Goal: Information Seeking & Learning: Learn about a topic

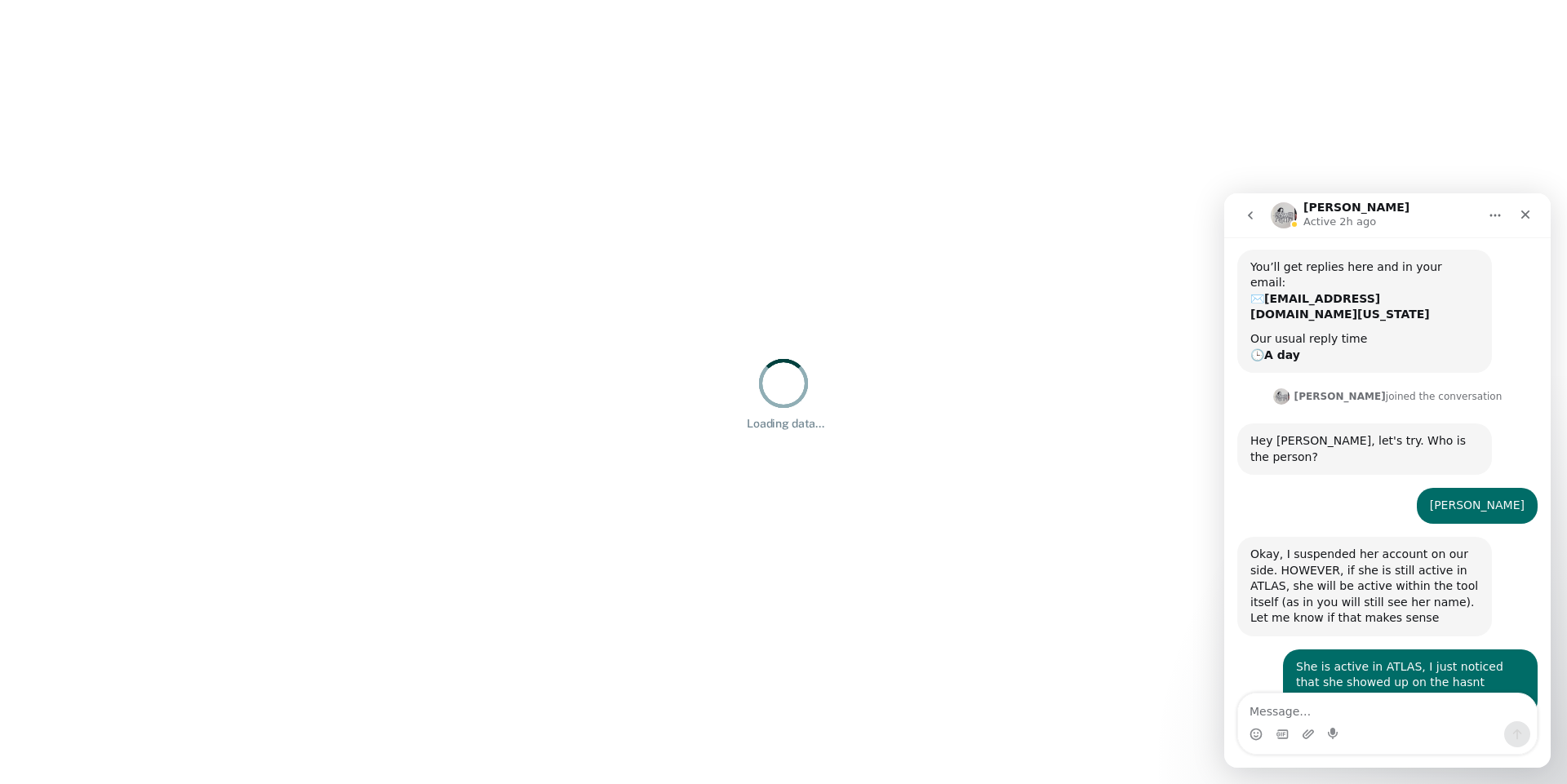
scroll to position [225, 0]
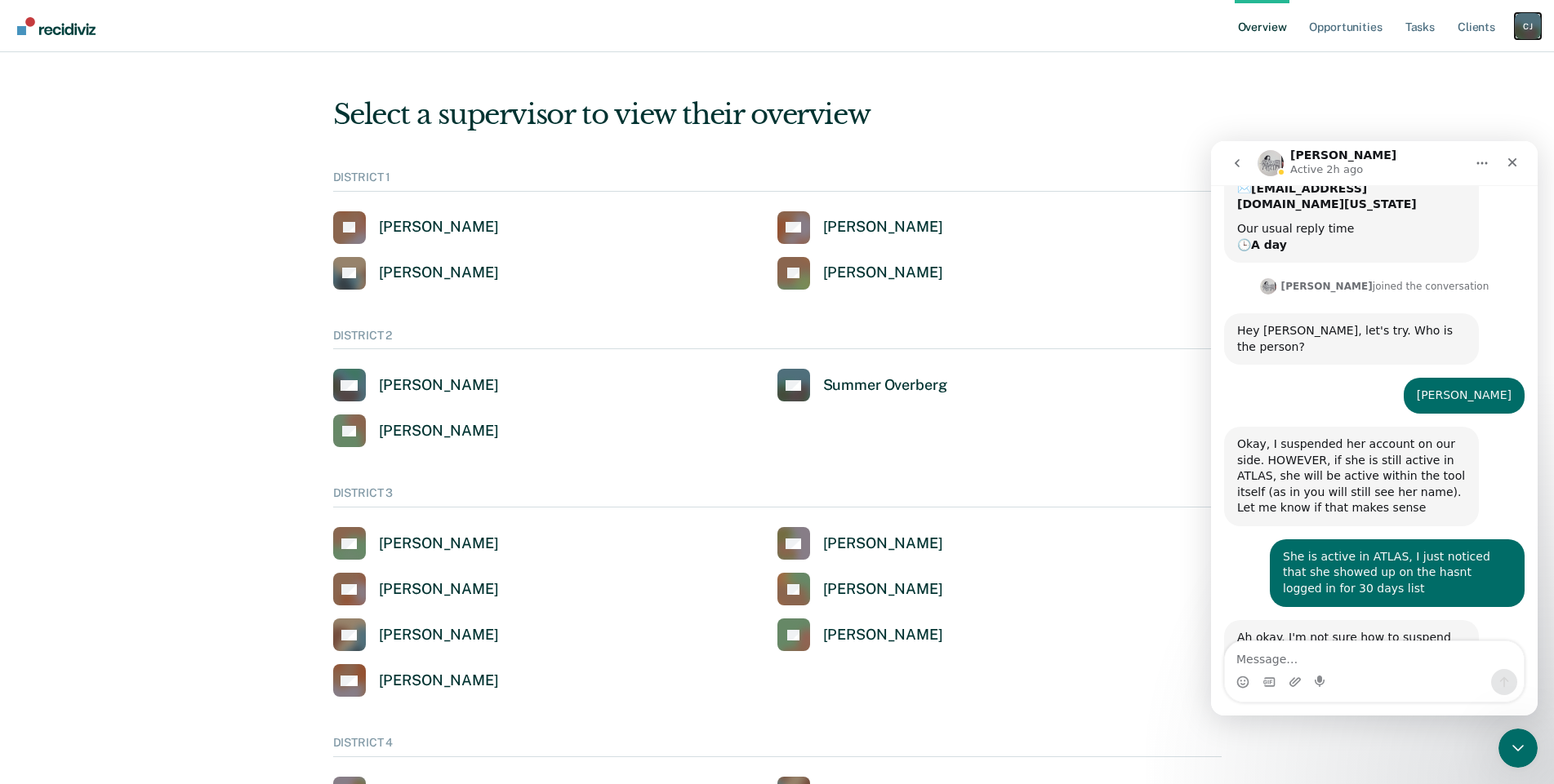
click at [1525, 32] on div "[PERSON_NAME]" at bounding box center [1528, 26] width 26 height 26
click at [1062, 118] on div "Select a supervisor to view their overview" at bounding box center [777, 115] width 888 height 33
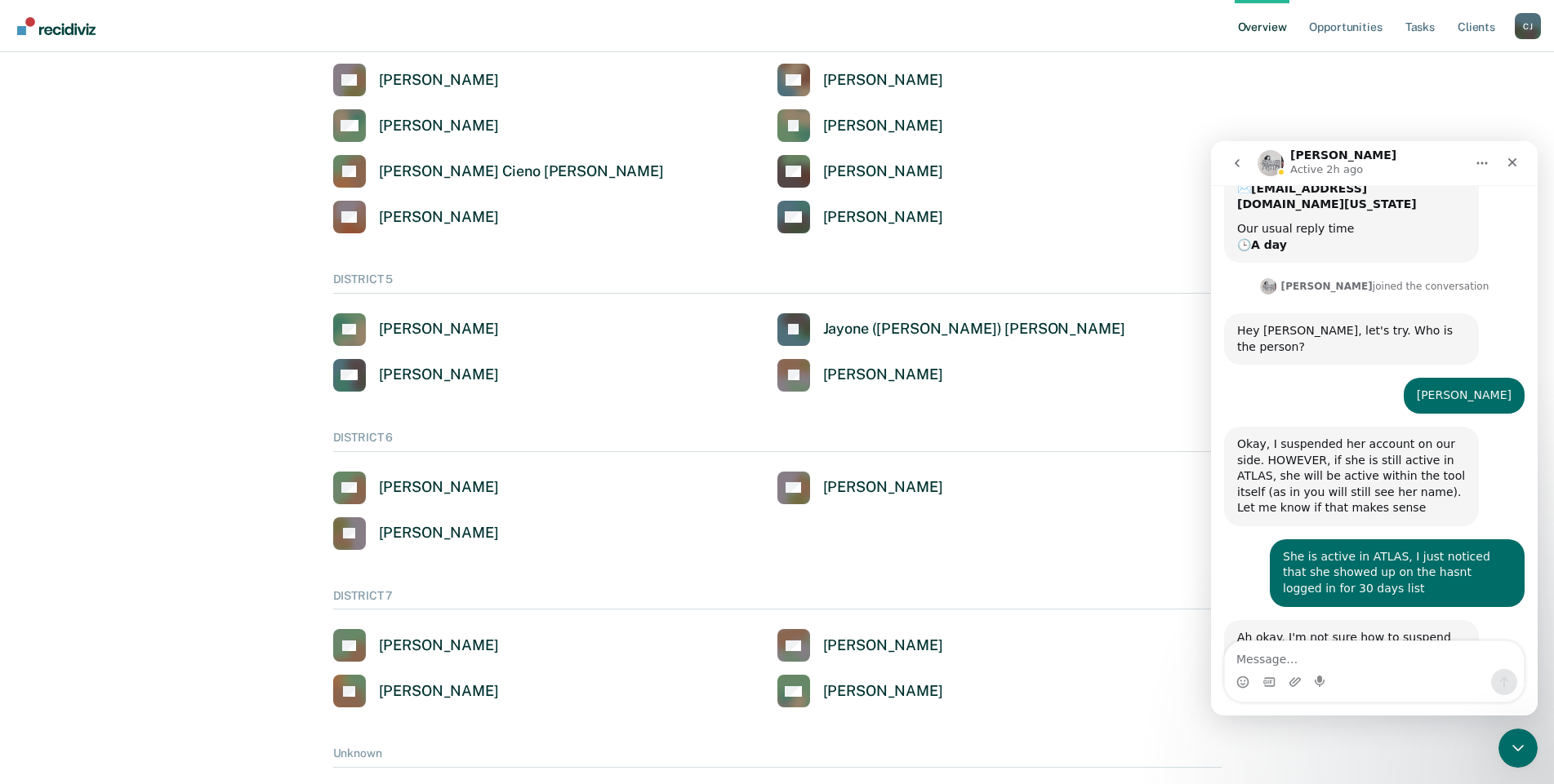
scroll to position [802, 0]
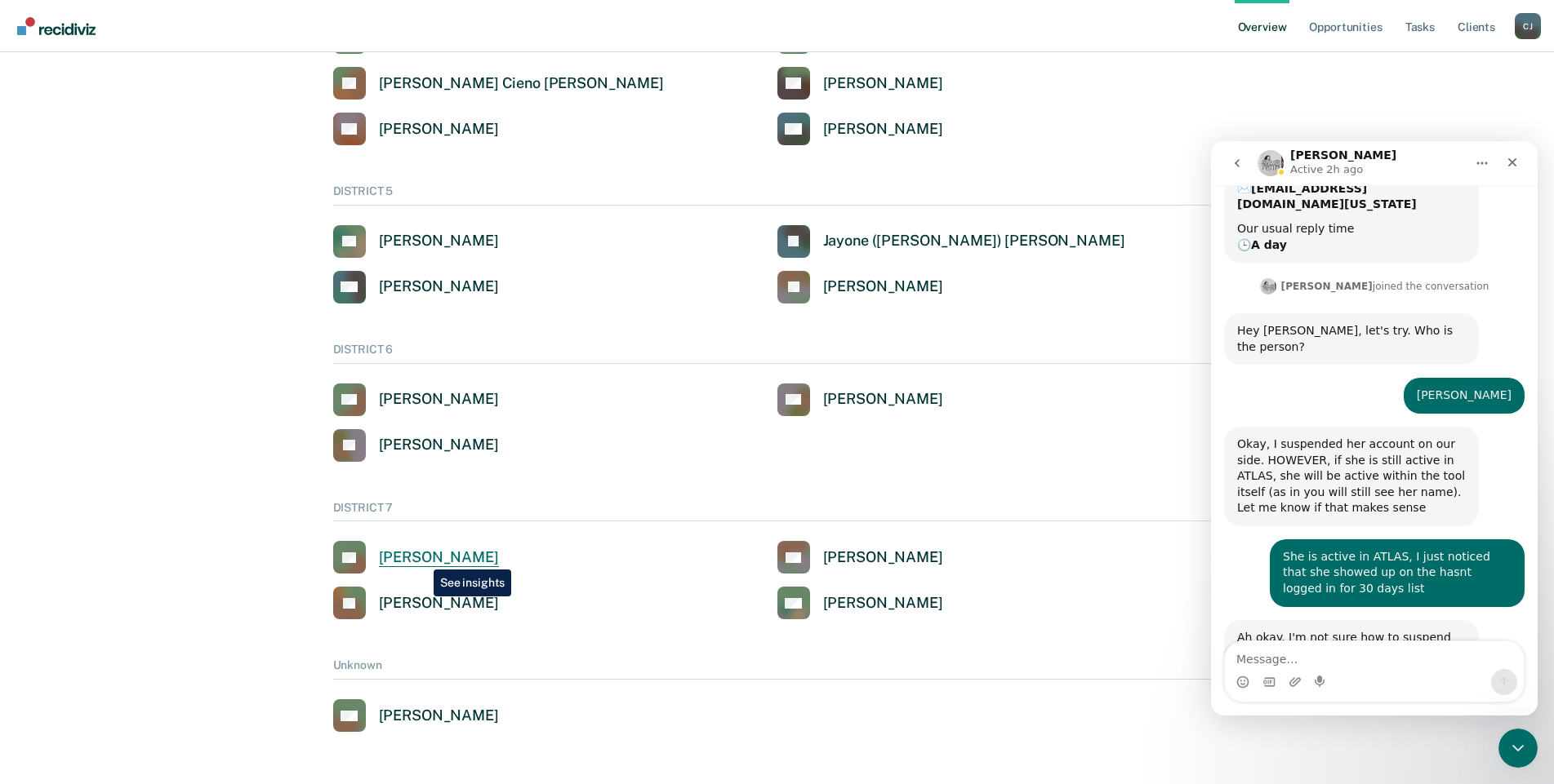
click at [421, 558] on div "[PERSON_NAME]" at bounding box center [439, 557] width 120 height 18
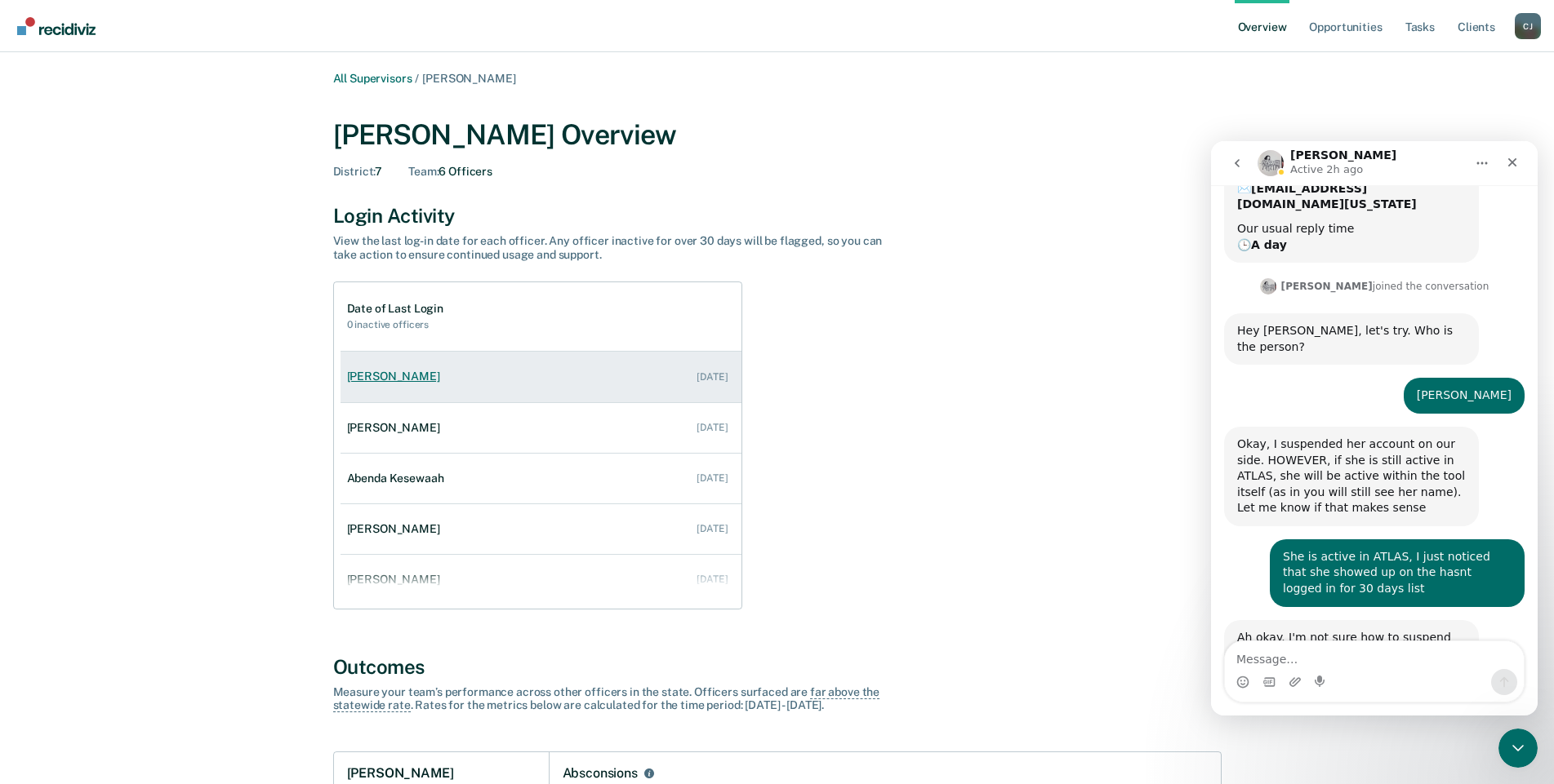
click at [369, 375] on div "[PERSON_NAME]" at bounding box center [397, 376] width 100 height 14
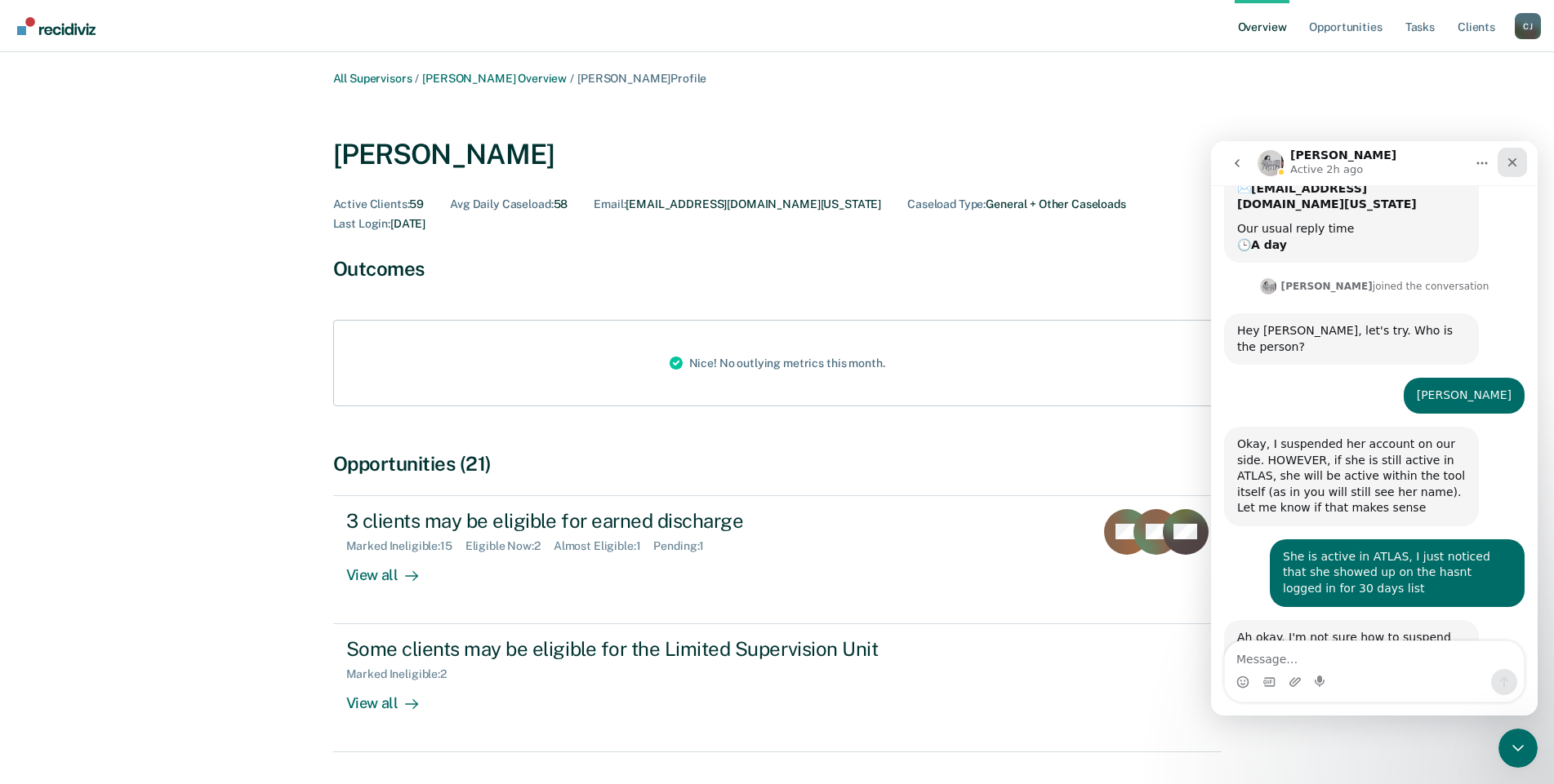
click at [1508, 159] on icon "Close" at bounding box center [1513, 163] width 9 height 9
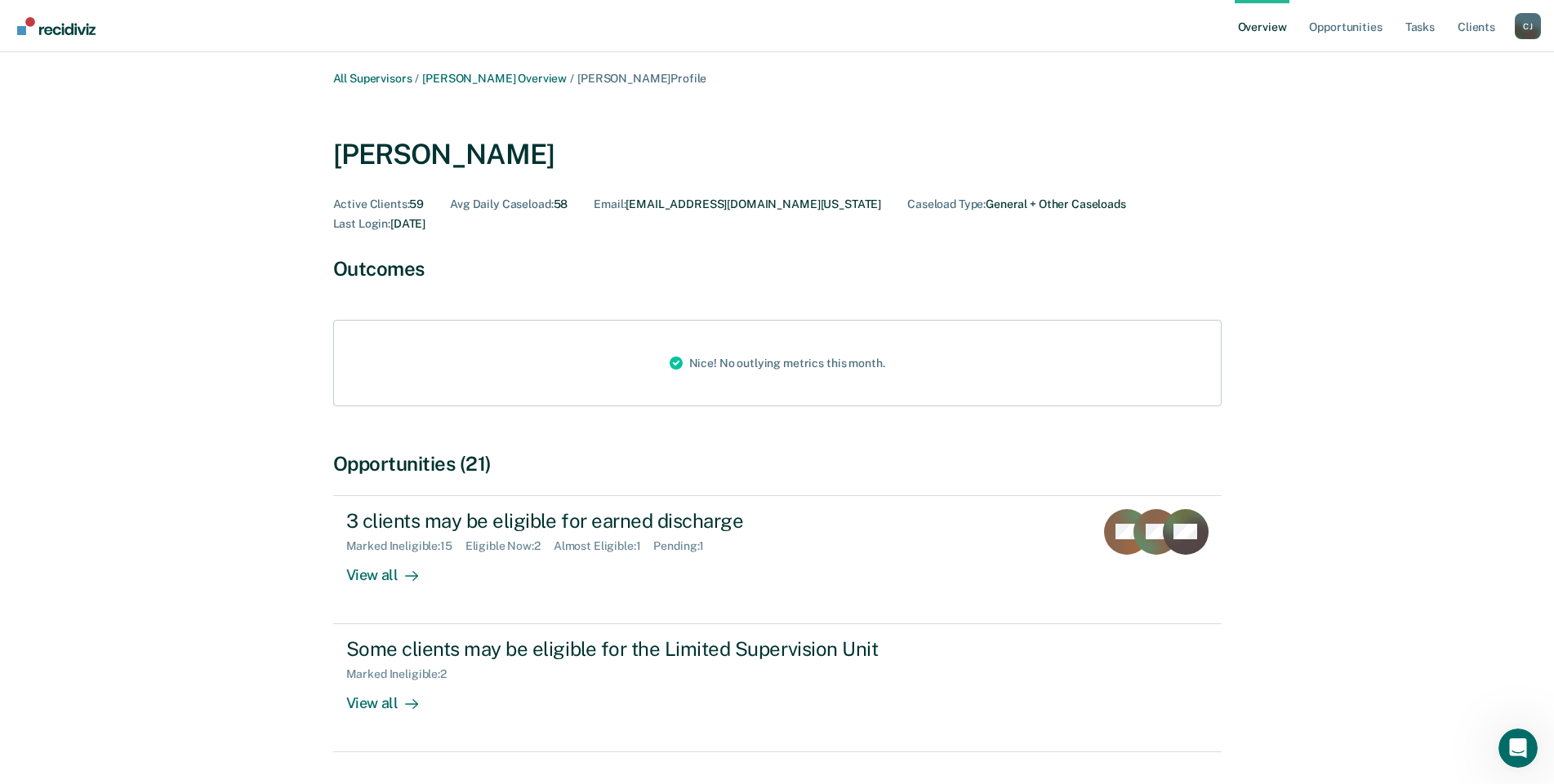
scroll to position [225, 0]
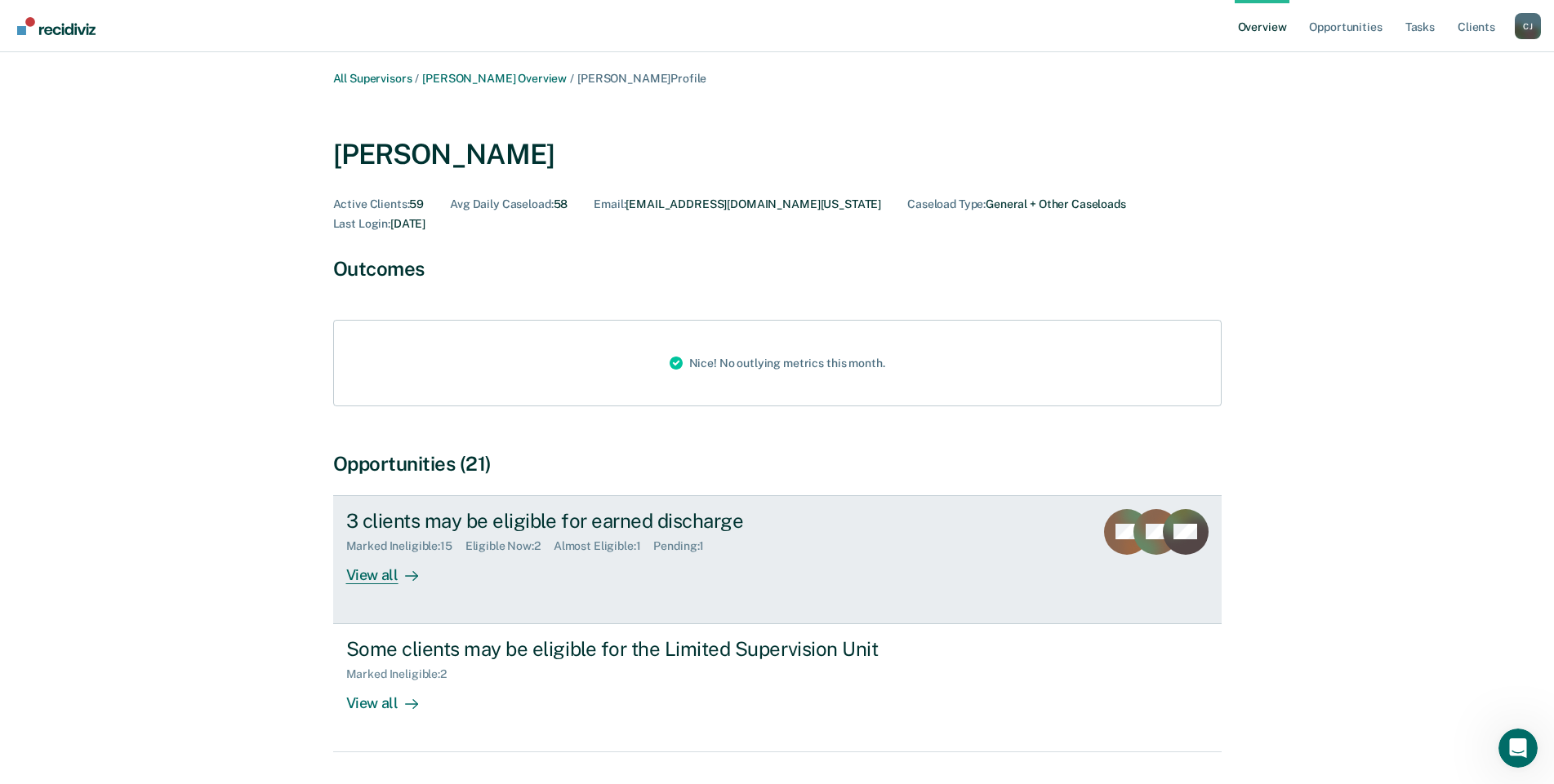
click at [357, 553] on div "View all" at bounding box center [392, 568] width 91 height 32
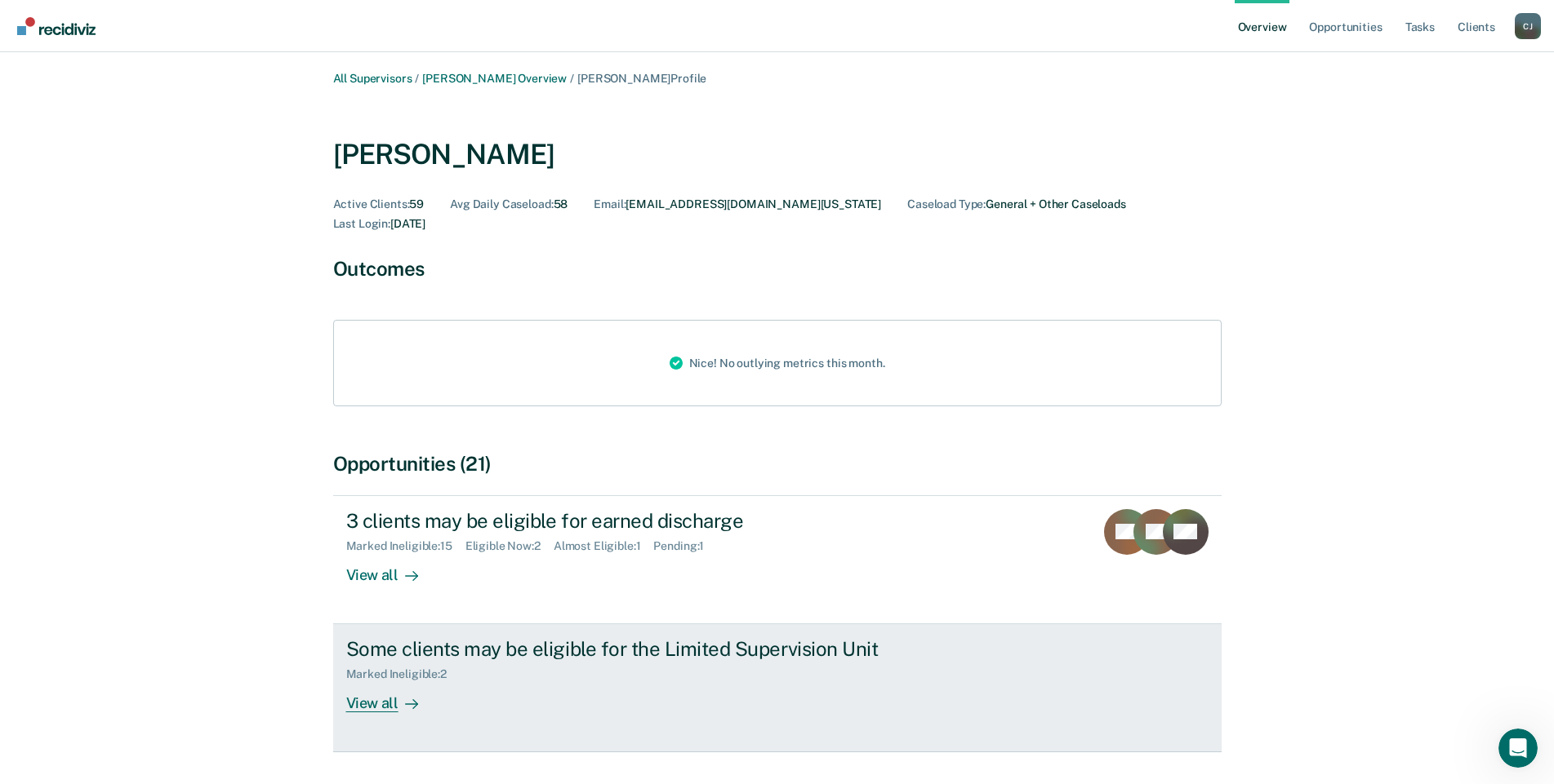
click at [369, 681] on div "View all" at bounding box center [392, 697] width 91 height 32
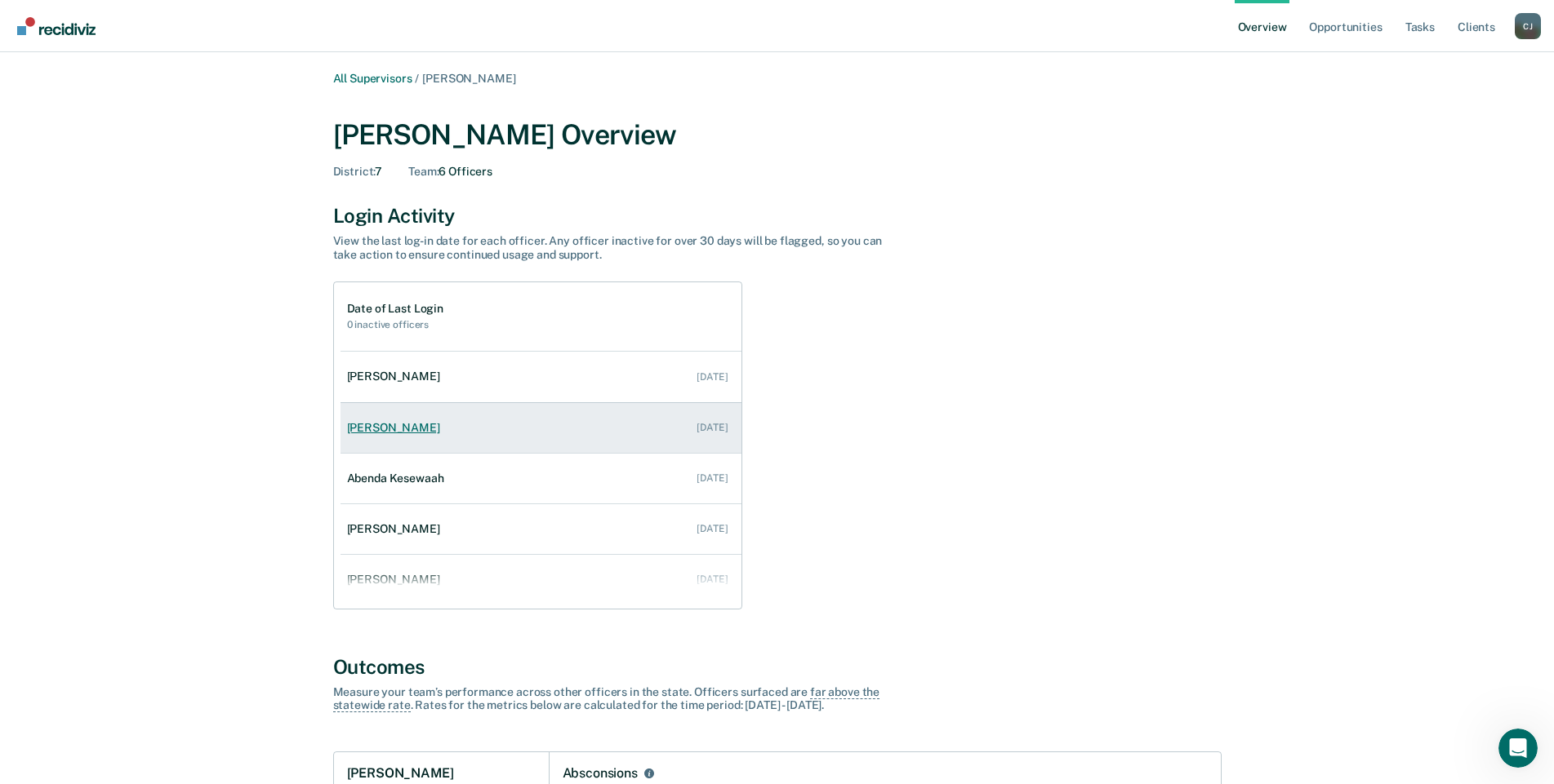
click at [370, 428] on div "[PERSON_NAME]" at bounding box center [397, 428] width 100 height 14
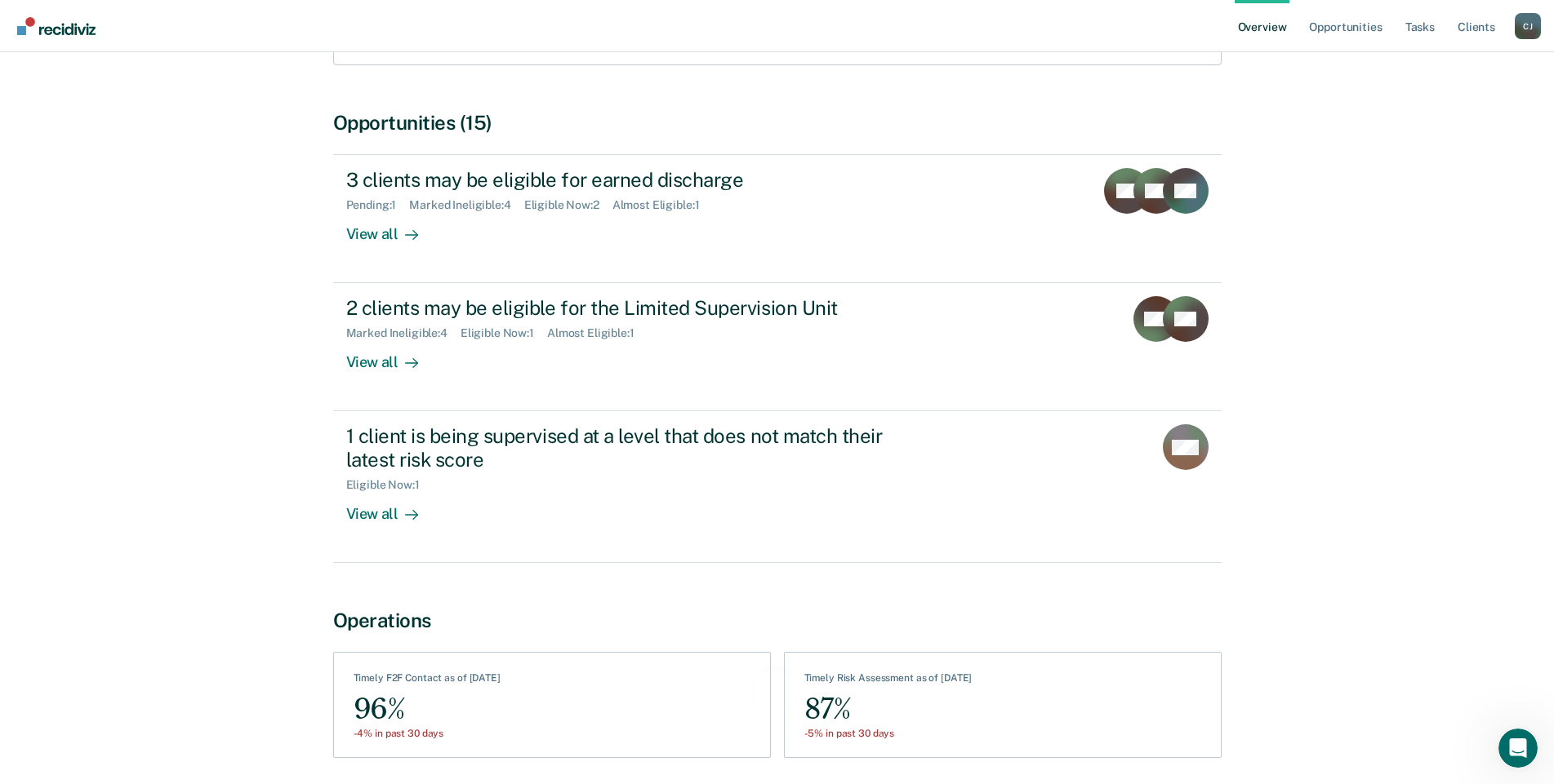
scroll to position [326, 0]
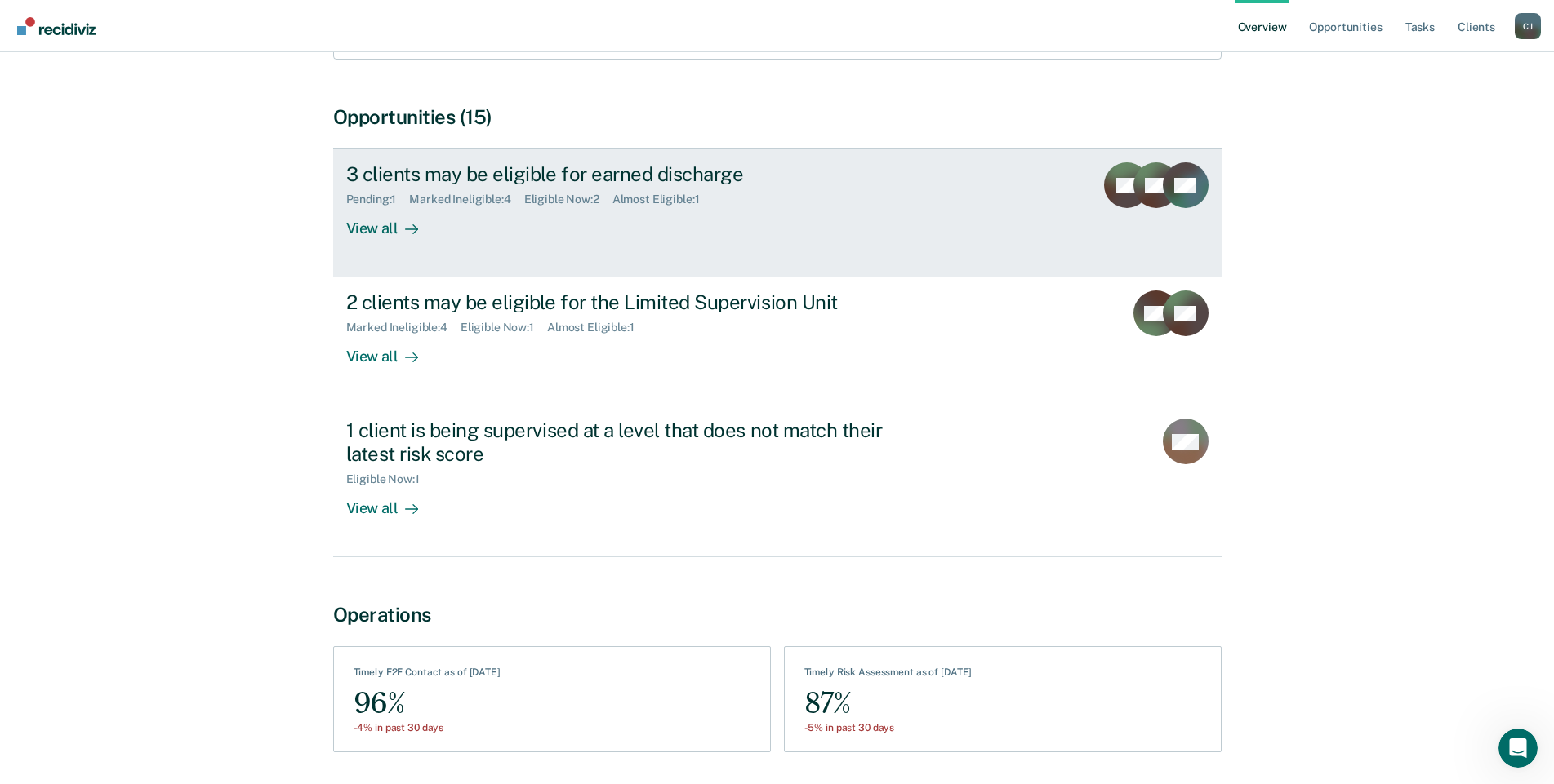
click at [610, 167] on div "3 clients may be eligible for earned discharge" at bounding box center [633, 174] width 573 height 24
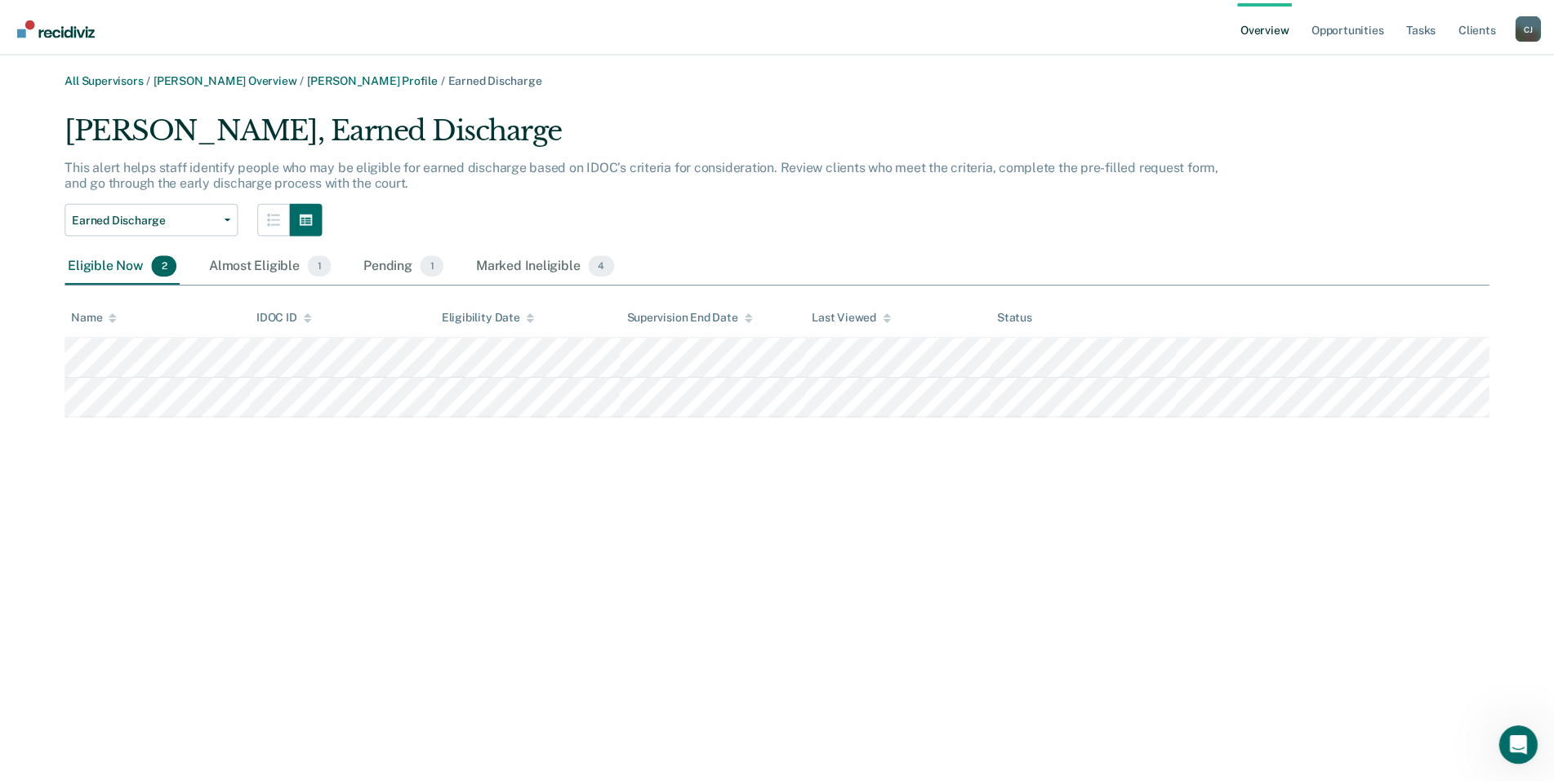
scroll to position [326, 0]
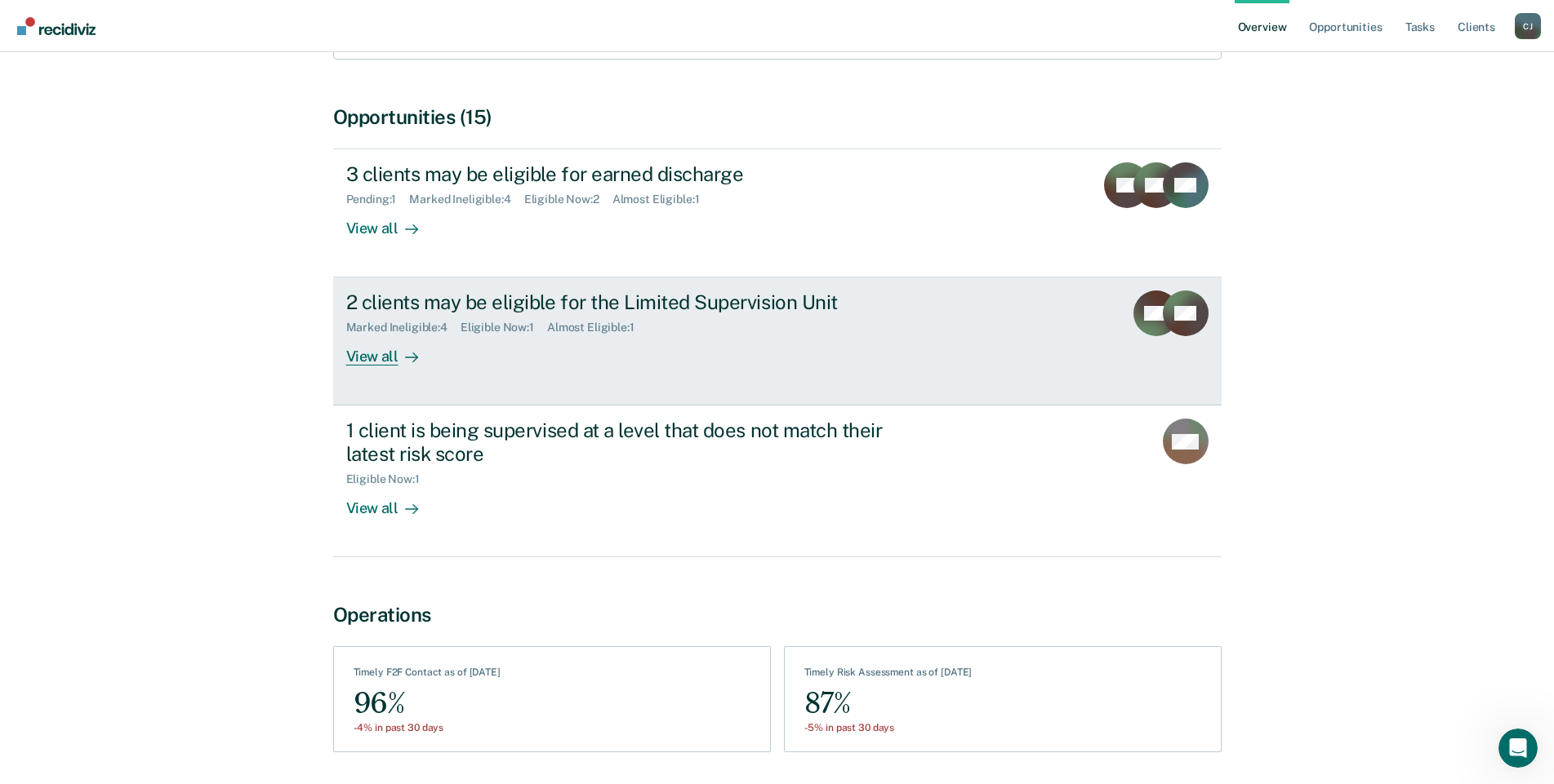
click at [469, 309] on div "2 clients may be eligible for the Limited Supervision Unit" at bounding box center [633, 302] width 573 height 24
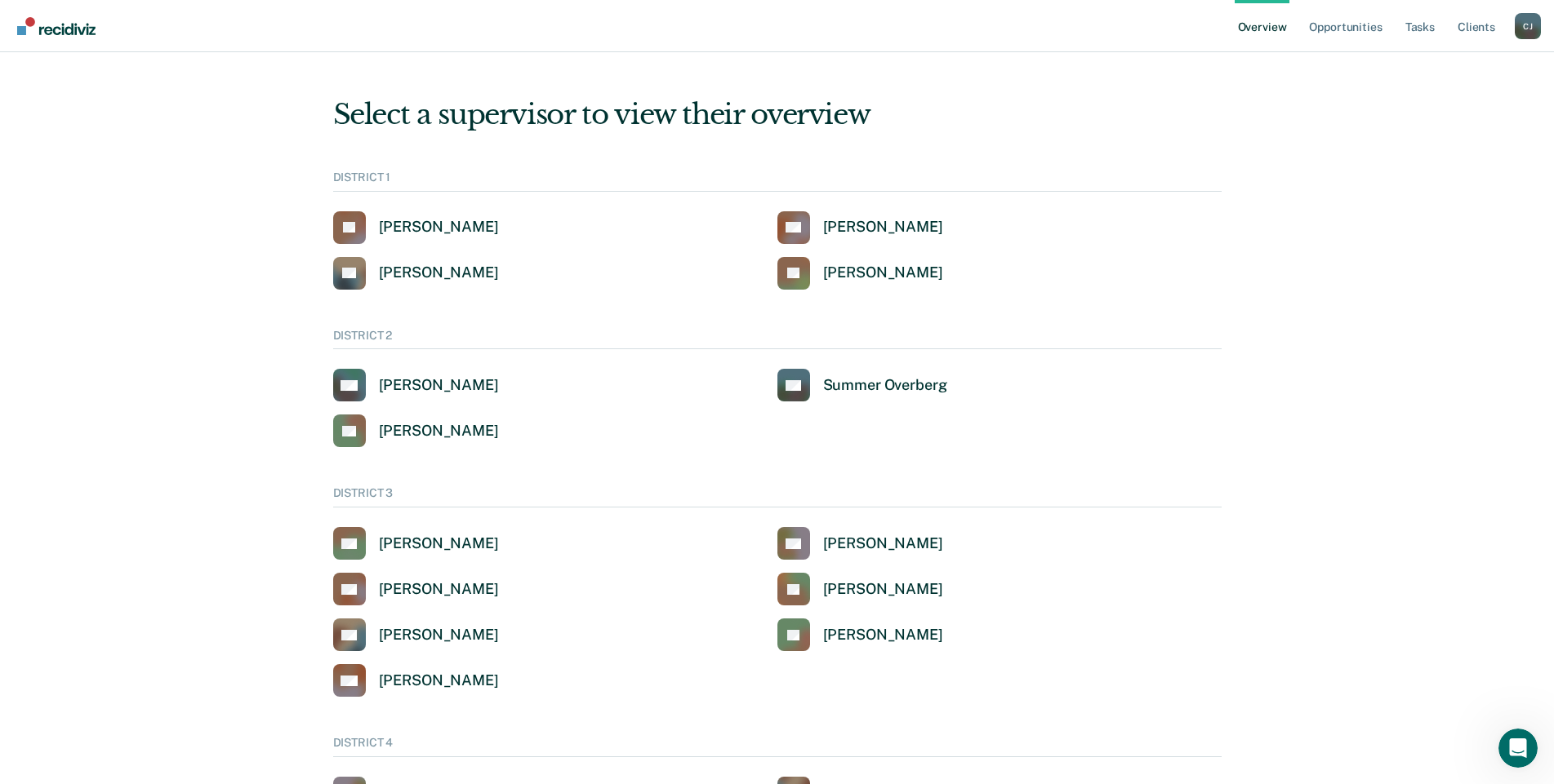
scroll to position [802, 0]
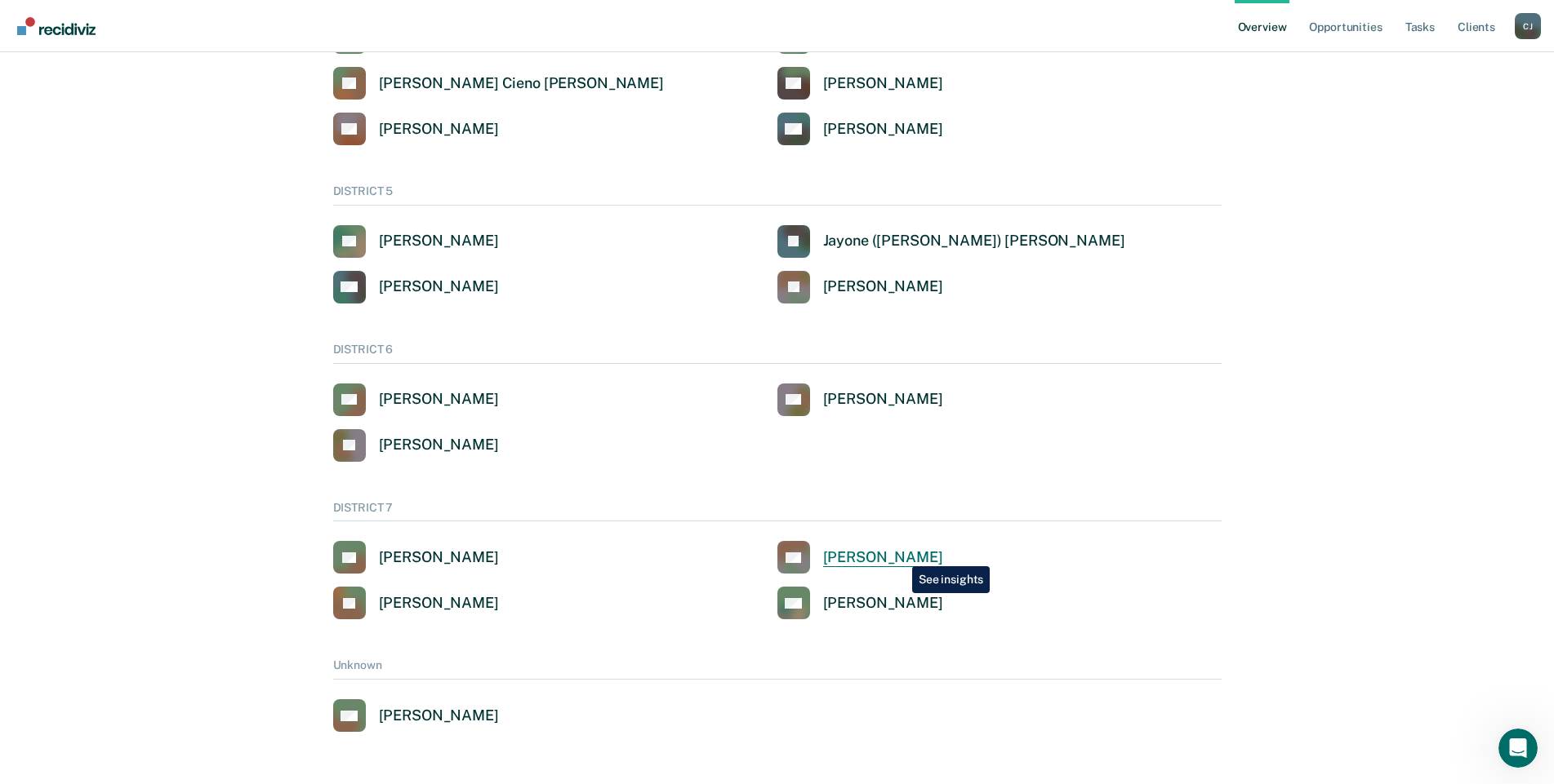
click at [899, 554] on div "[PERSON_NAME]" at bounding box center [883, 557] width 120 height 18
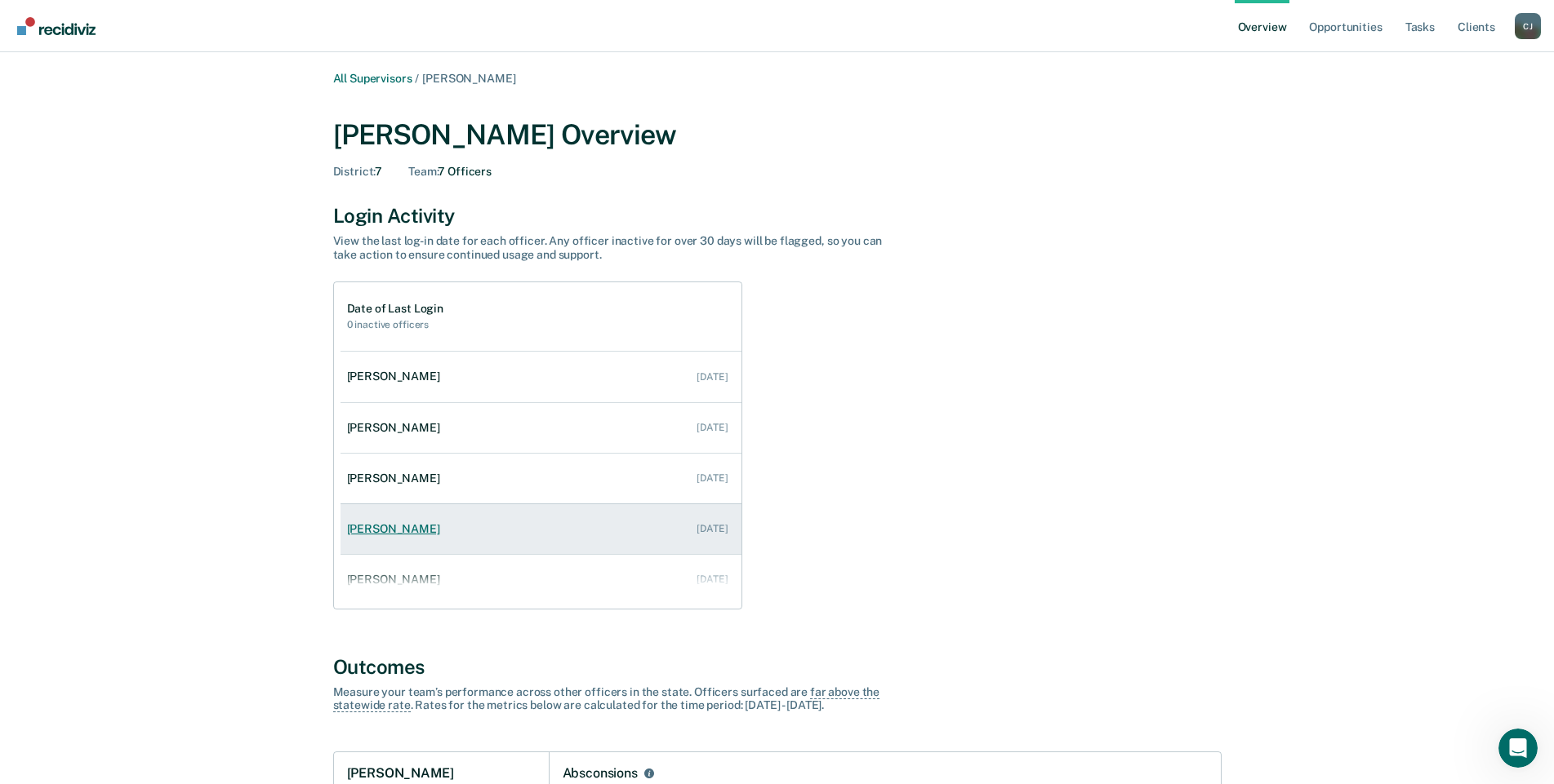
scroll to position [117, 0]
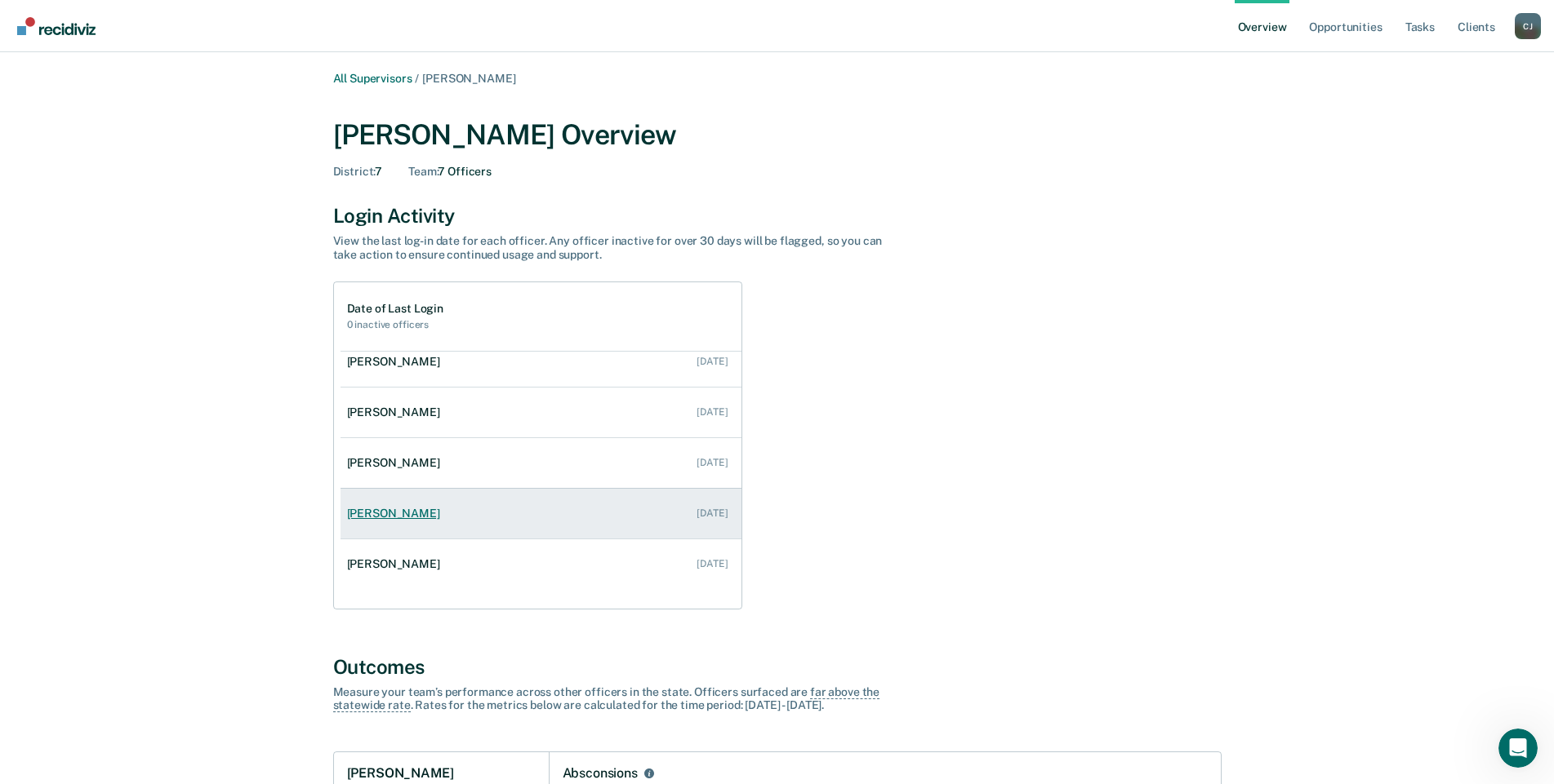
click at [366, 508] on div "[PERSON_NAME]" at bounding box center [397, 514] width 100 height 14
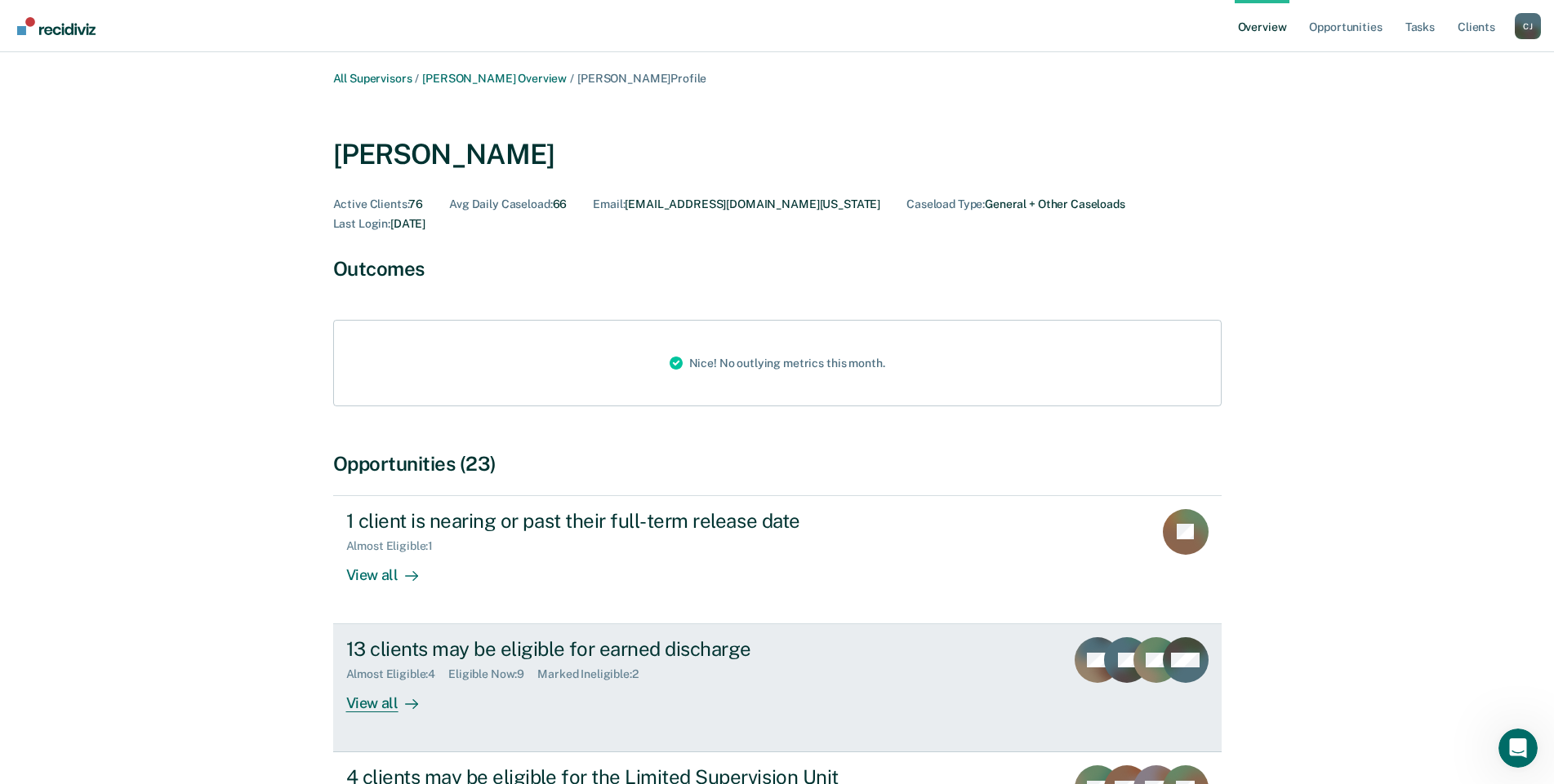
click at [489, 638] on div "13 clients may be eligible for earned discharge" at bounding box center [633, 649] width 573 height 24
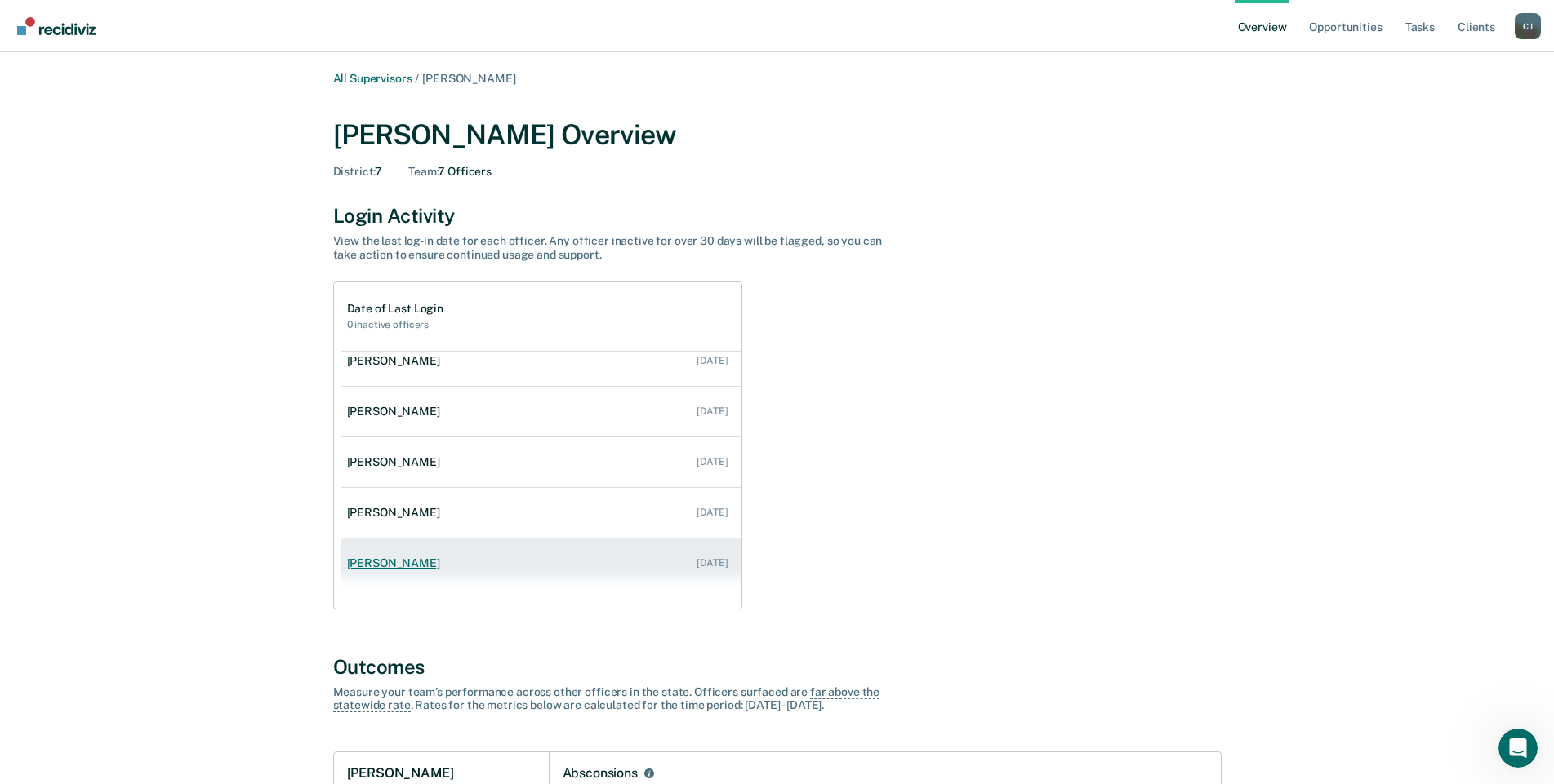
scroll to position [117, 0]
click at [406, 561] on div "[PERSON_NAME]" at bounding box center [397, 565] width 100 height 14
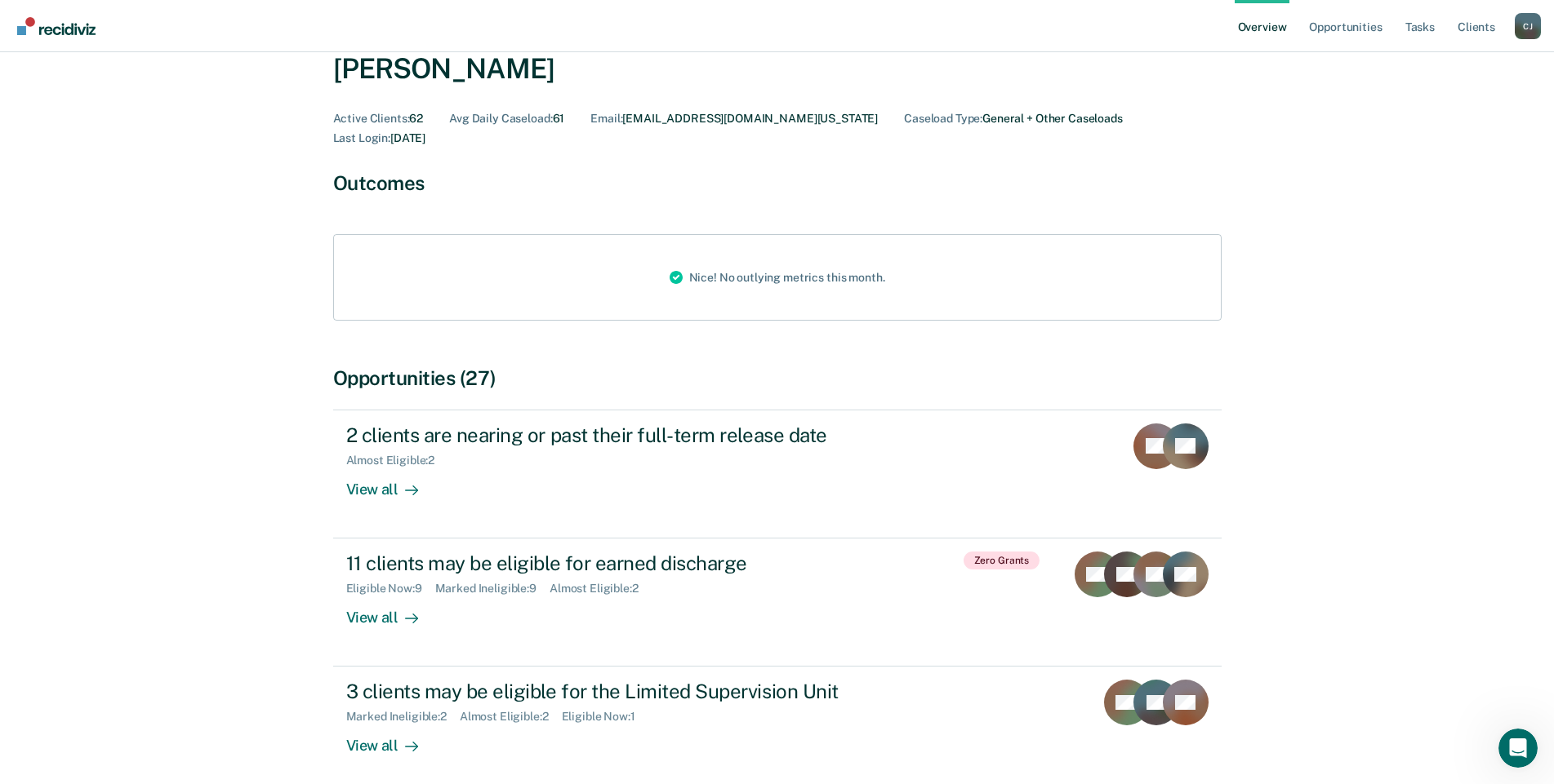
scroll to position [245, 0]
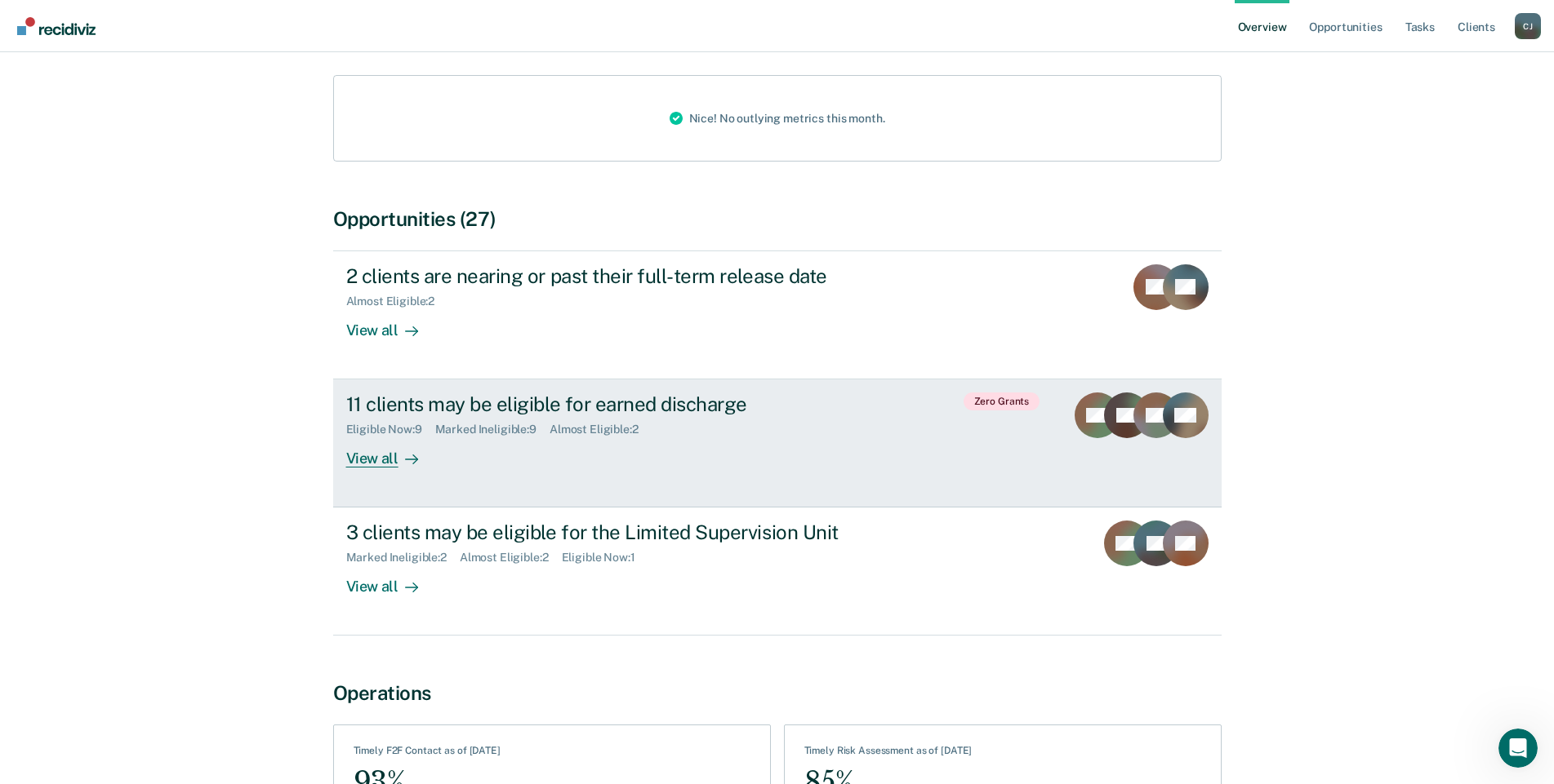
click at [350, 437] on div "View all" at bounding box center [392, 453] width 91 height 32
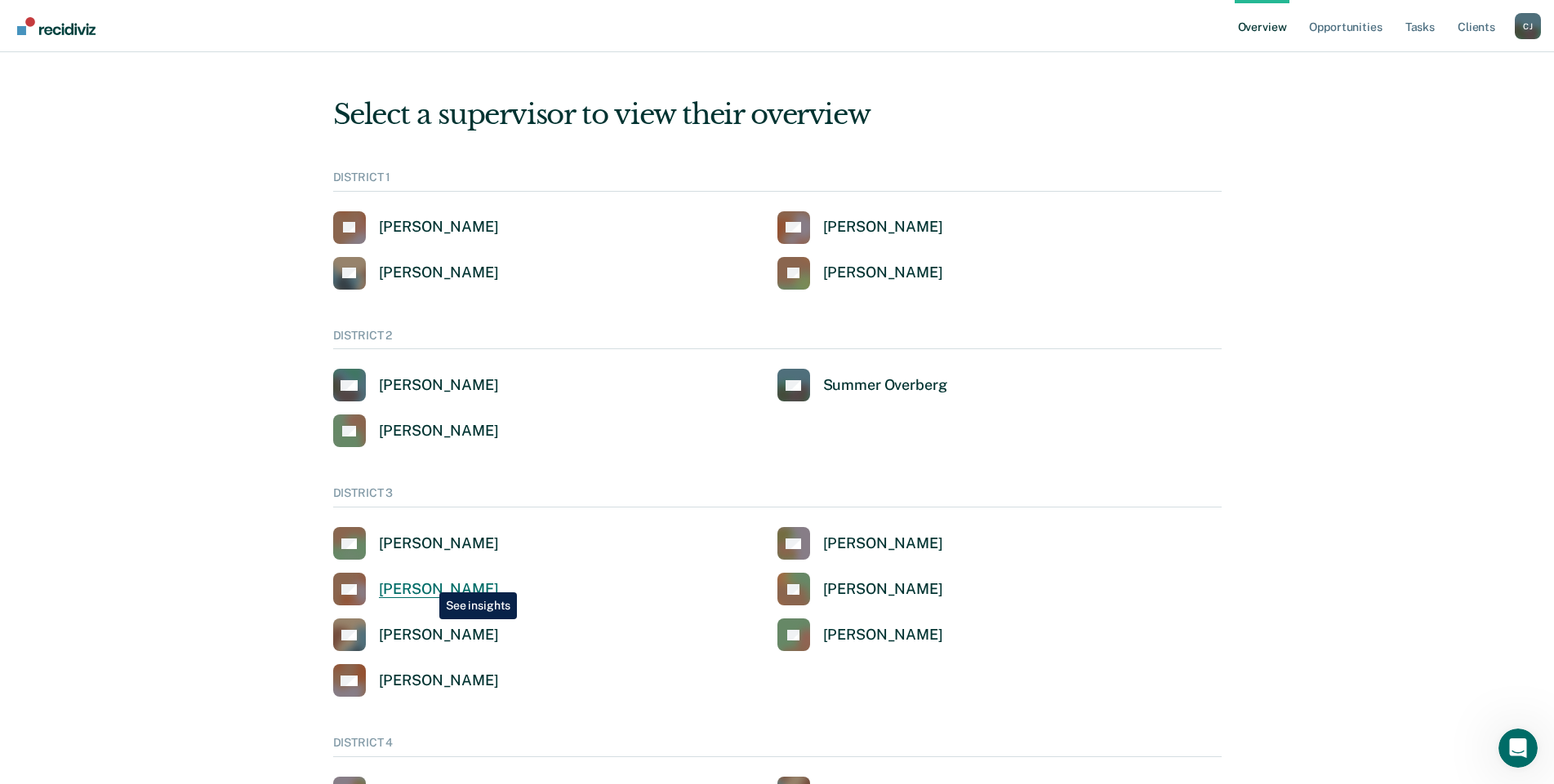
click at [427, 581] on div "[PERSON_NAME]" at bounding box center [439, 589] width 120 height 18
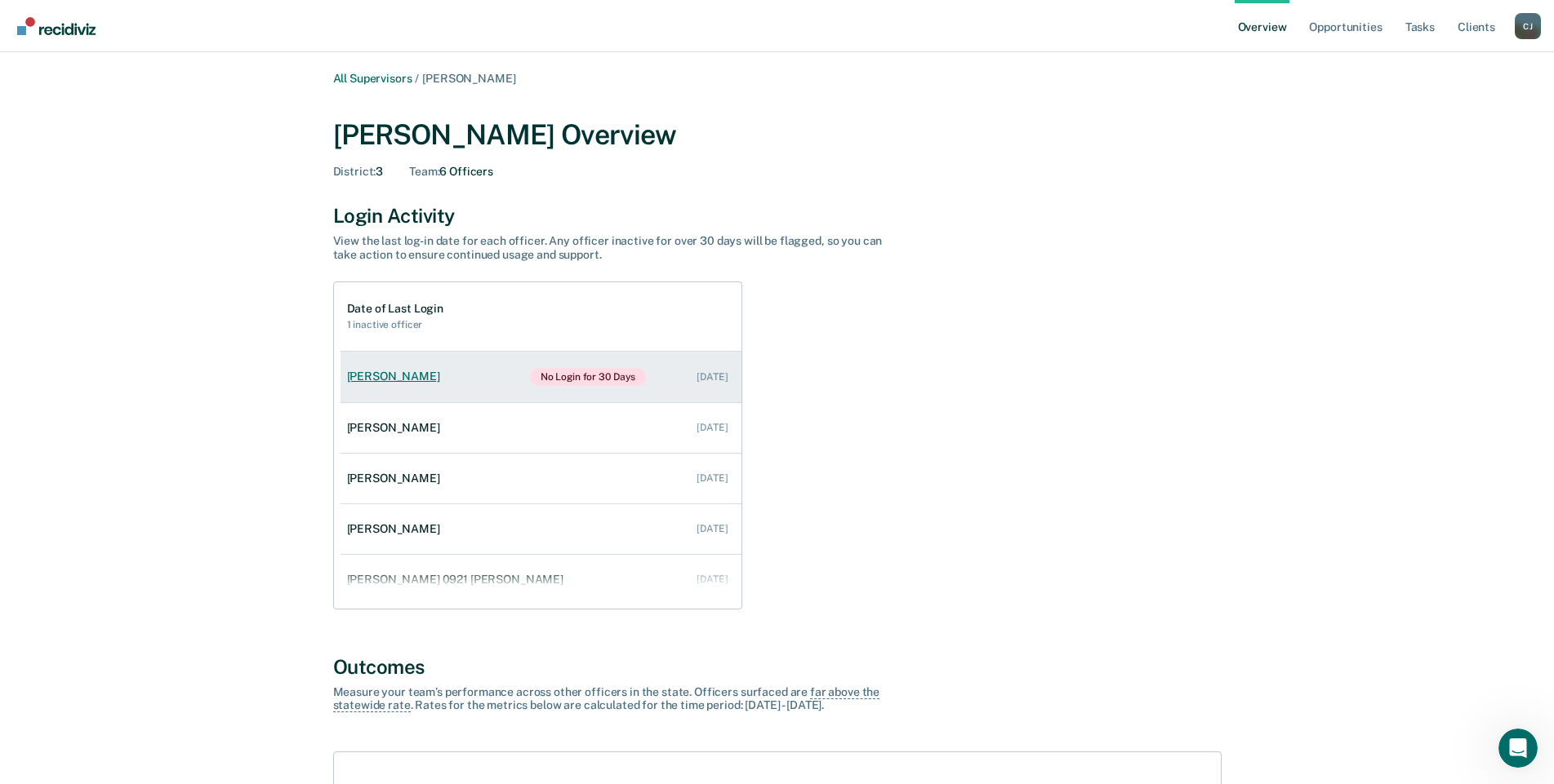
click at [384, 377] on div "[PERSON_NAME]" at bounding box center [397, 376] width 100 height 14
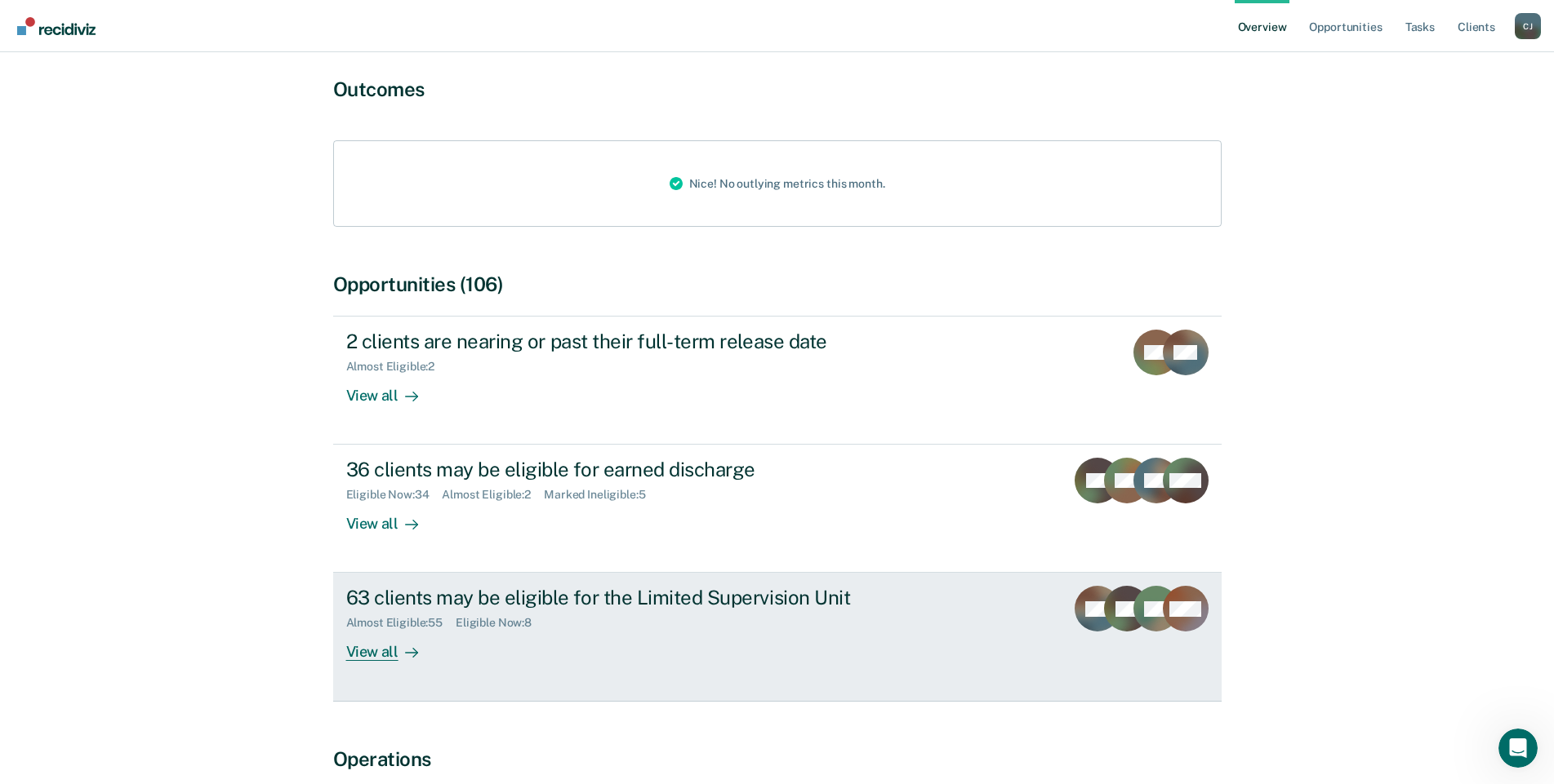
scroll to position [163, 0]
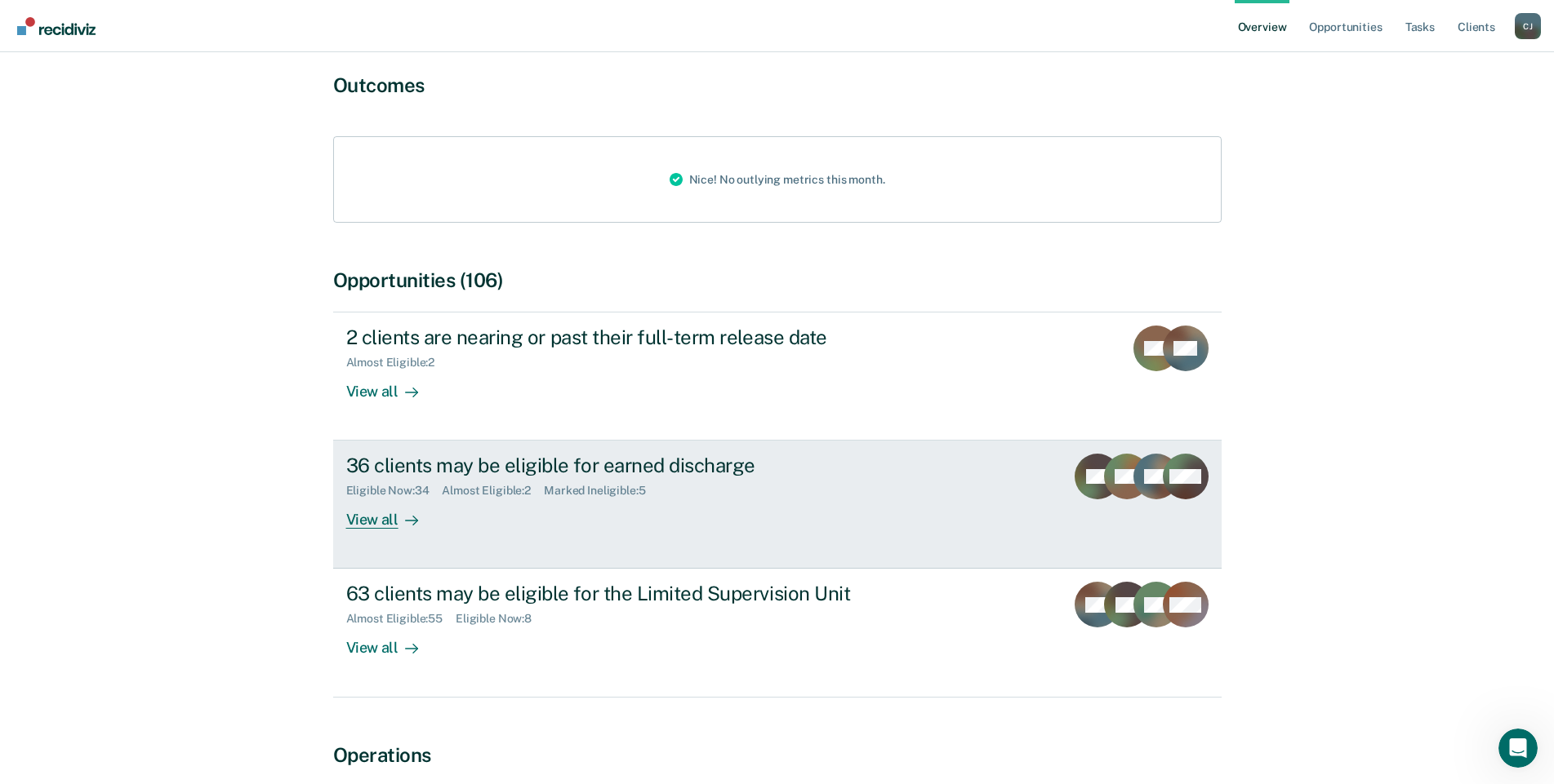
click at [385, 514] on div "View all" at bounding box center [392, 514] width 91 height 32
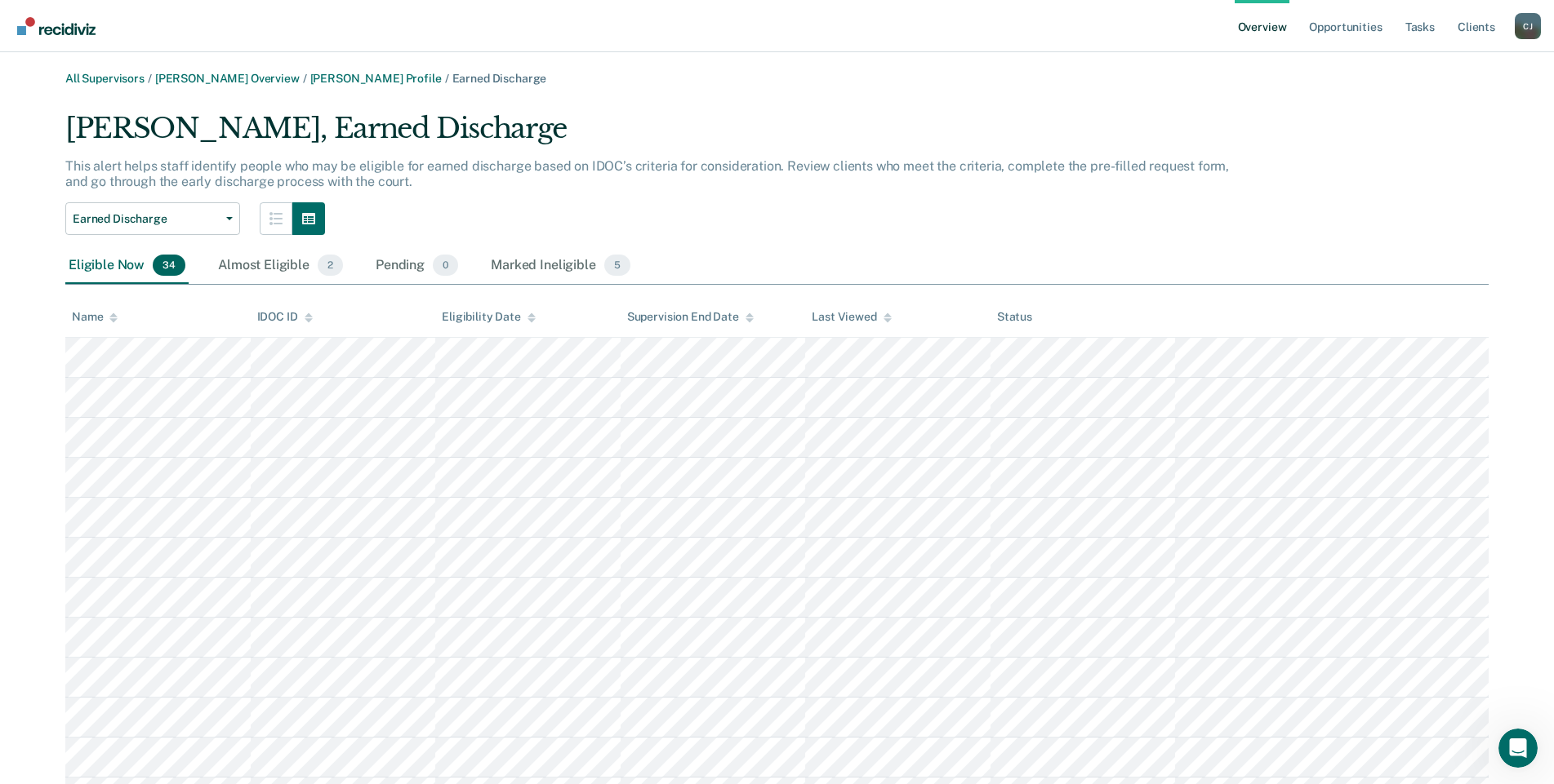
scroll to position [163, 0]
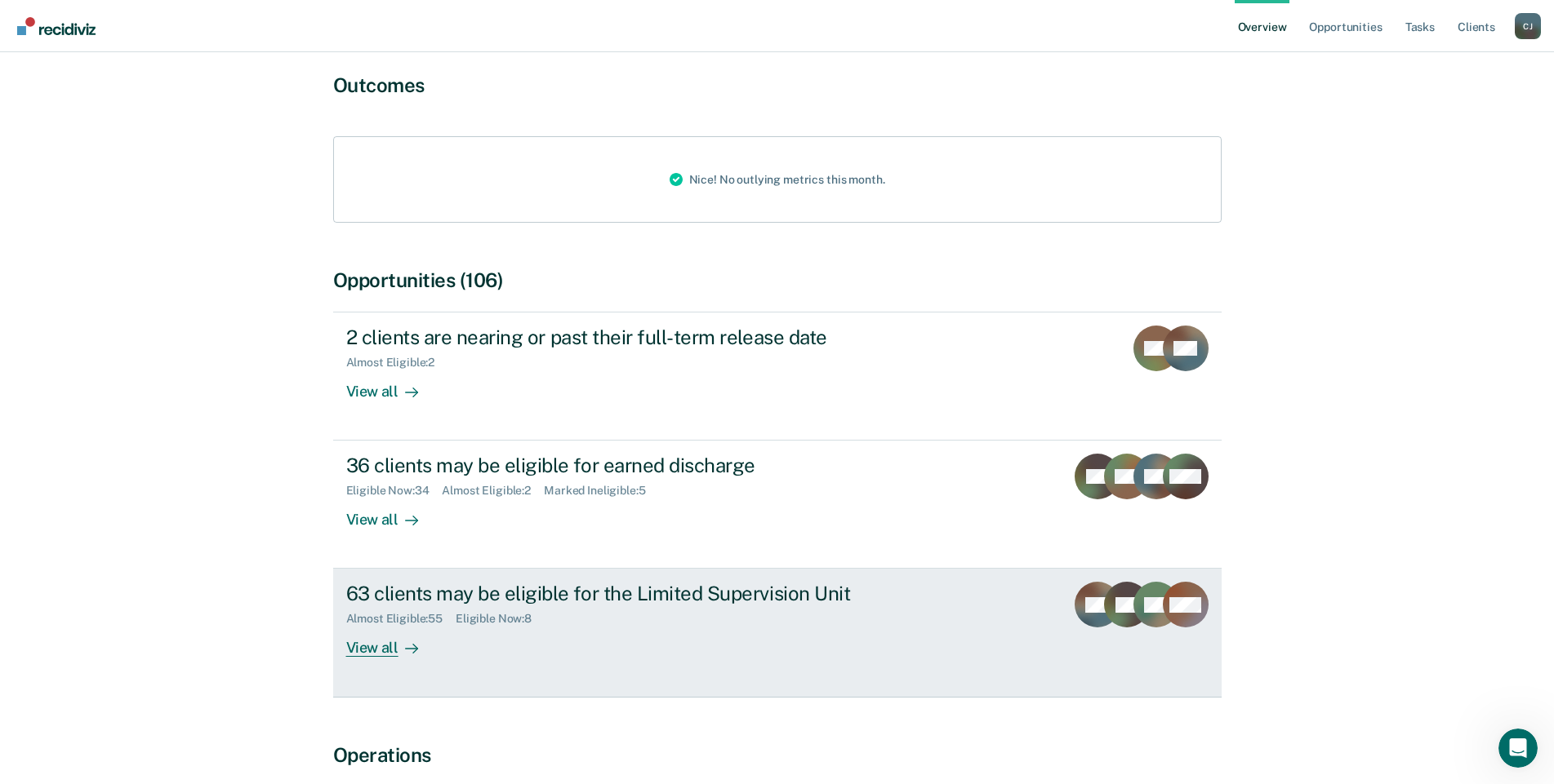
click at [376, 641] on div "View all" at bounding box center [392, 642] width 91 height 32
